Goal: Task Accomplishment & Management: Complete application form

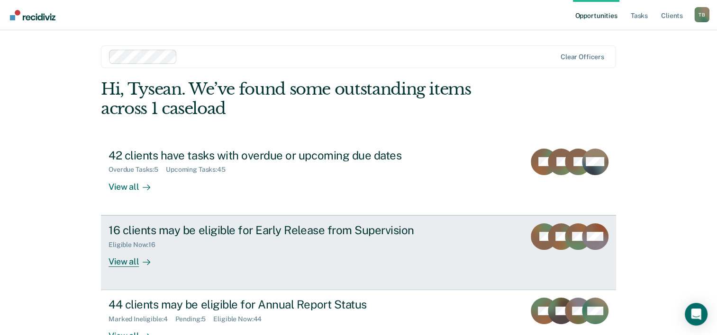
click at [322, 229] on div "16 clients may be eligible for Early Release from Supervision" at bounding box center [274, 231] width 333 height 14
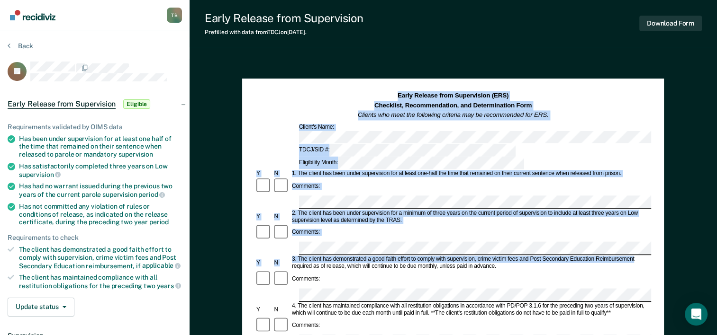
drag, startPoint x: 701, startPoint y: 69, endPoint x: 723, endPoint y: 154, distance: 87.8
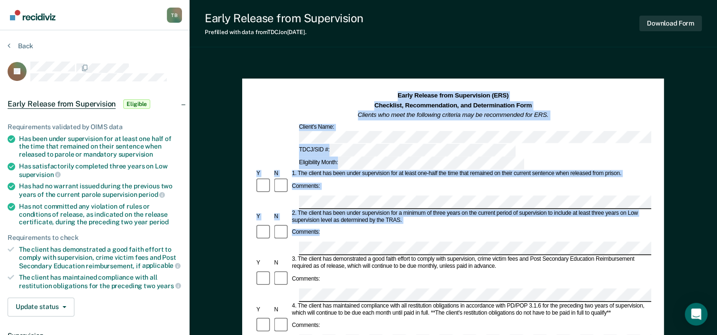
click at [717, 154] on html "Looks like you’re using Internet Explorer 11. For faster loading and a better e…" at bounding box center [358, 167] width 717 height 335
drag, startPoint x: 723, startPoint y: 154, endPoint x: 647, endPoint y: 74, distance: 110.6
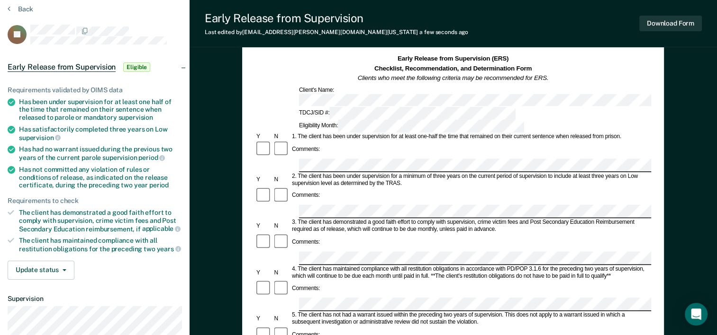
scroll to position [54, 0]
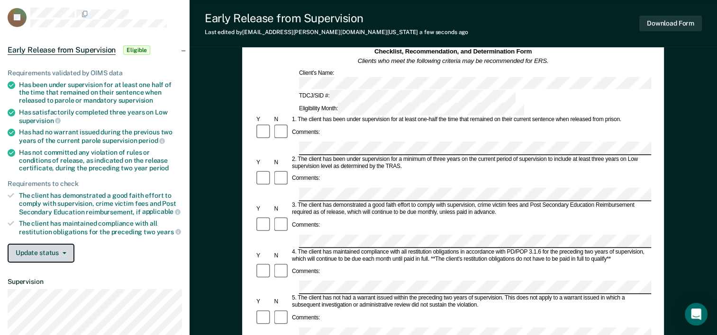
click at [68, 248] on button "Update status" at bounding box center [41, 253] width 67 height 19
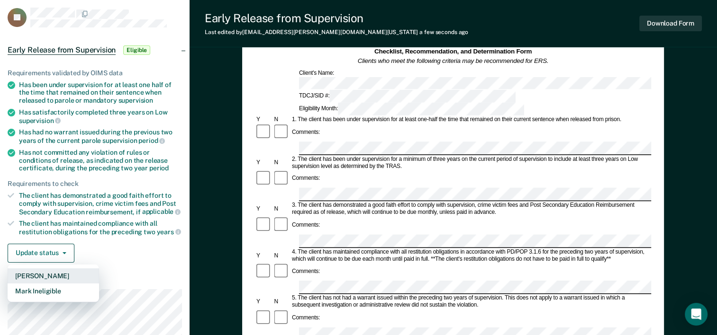
click at [57, 273] on button "[PERSON_NAME]" at bounding box center [53, 276] width 91 height 15
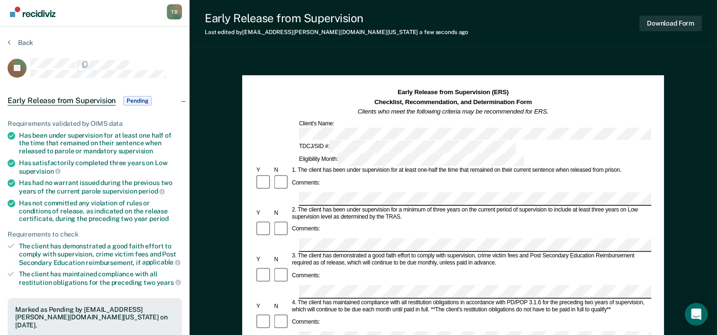
scroll to position [0, 0]
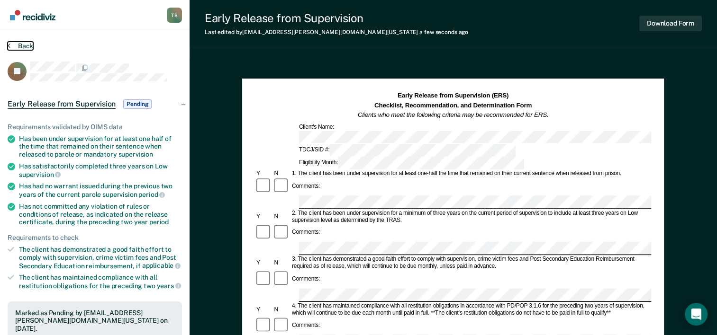
click at [25, 46] on button "Back" at bounding box center [21, 46] width 26 height 9
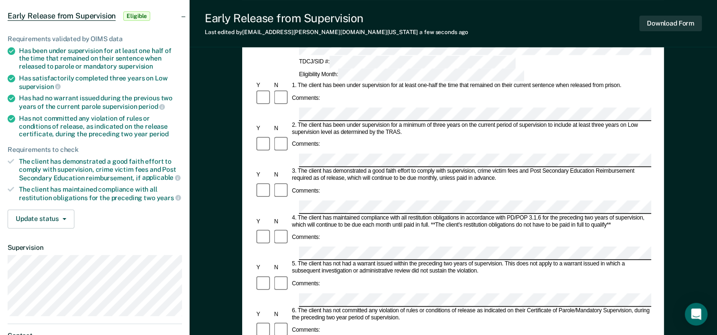
scroll to position [79, 0]
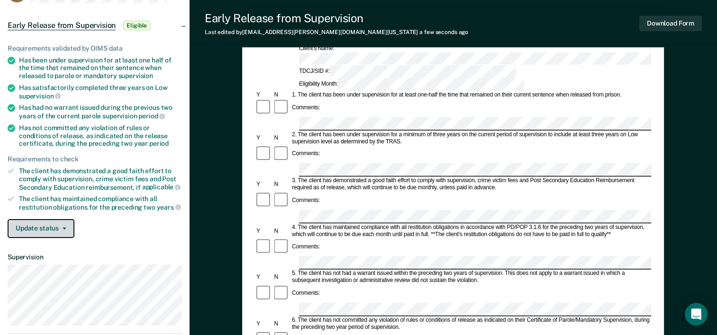
click at [59, 220] on button "Update status" at bounding box center [41, 228] width 67 height 19
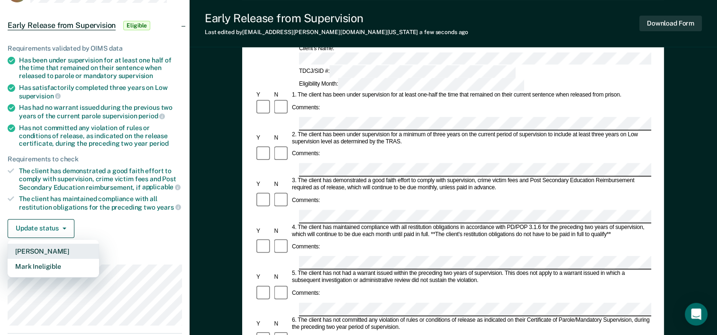
click at [59, 246] on button "[PERSON_NAME]" at bounding box center [53, 251] width 91 height 15
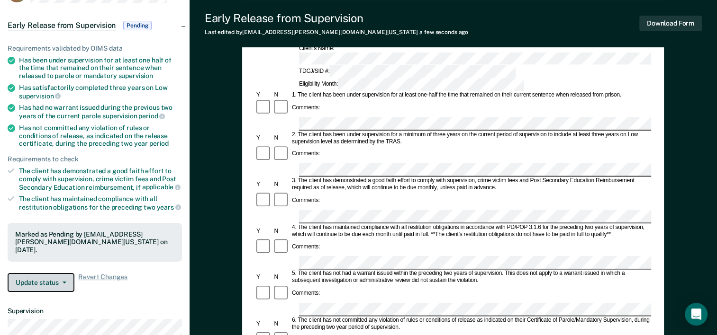
scroll to position [0, 0]
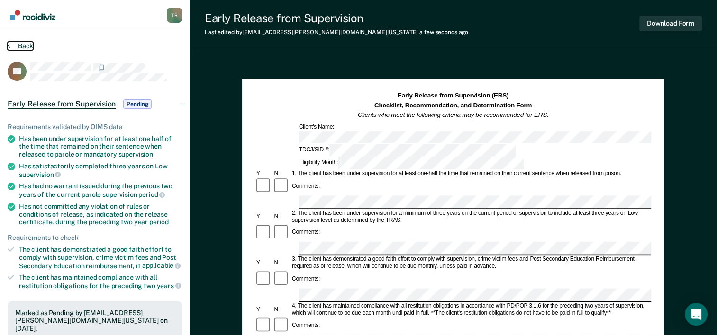
click at [26, 45] on button "Back" at bounding box center [21, 46] width 26 height 9
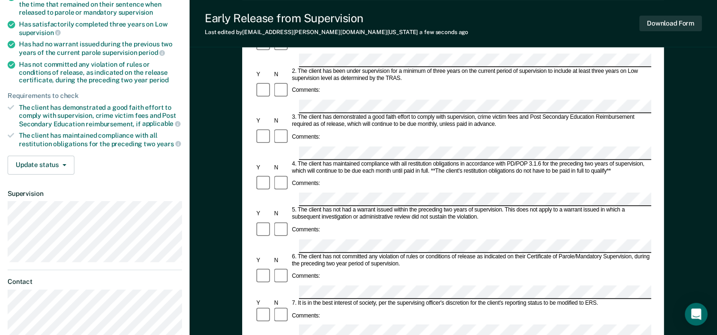
scroll to position [173, 0]
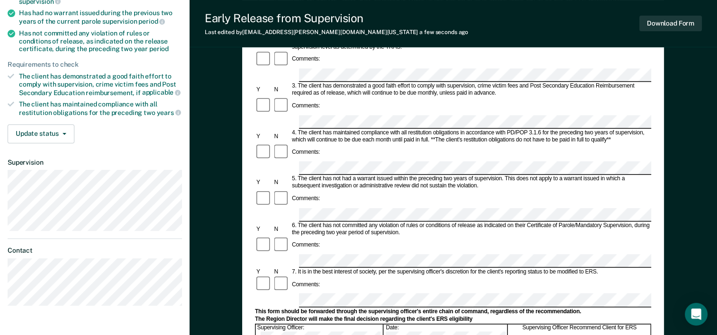
click at [695, 131] on div "Early Release from Supervision (ERS) Checklist, Recommendation, and Determinati…" at bounding box center [452, 206] width 527 height 643
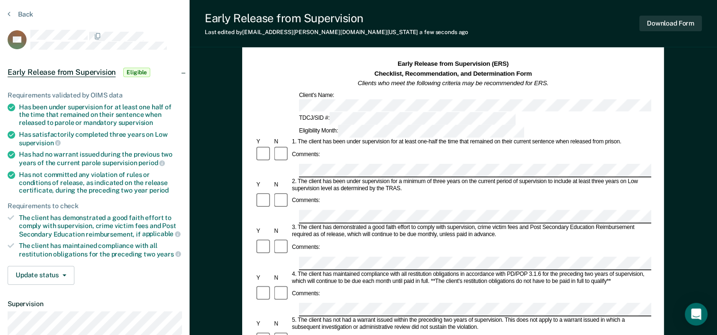
scroll to position [17, 0]
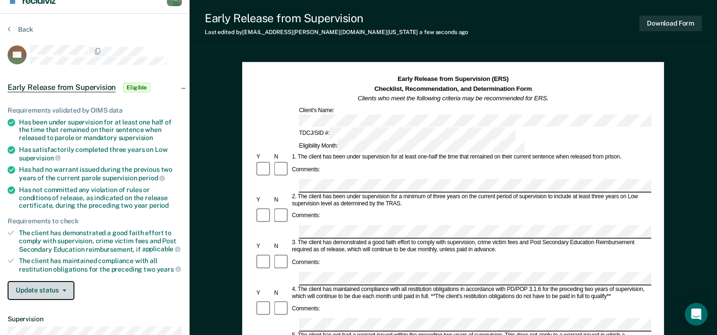
click at [59, 290] on span "button" at bounding box center [63, 291] width 8 height 2
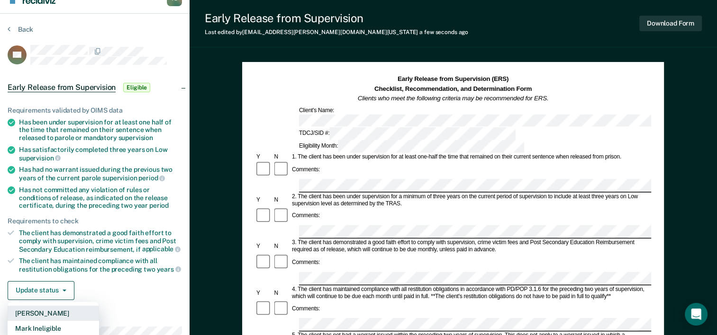
click at [64, 309] on button "[PERSON_NAME]" at bounding box center [53, 313] width 91 height 15
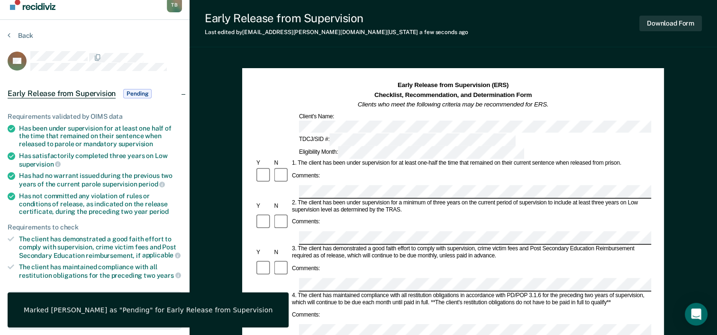
scroll to position [0, 0]
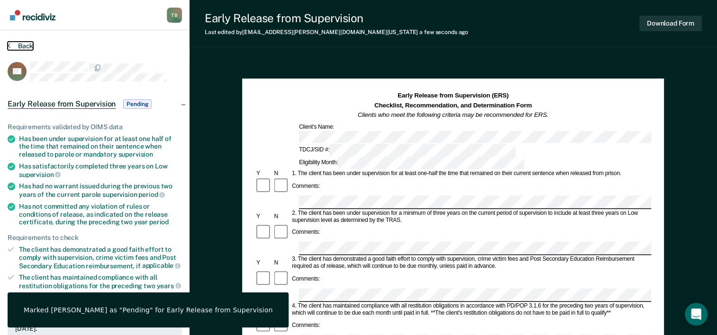
click at [30, 45] on button "Back" at bounding box center [21, 46] width 26 height 9
